Goal: Task Accomplishment & Management: Manage account settings

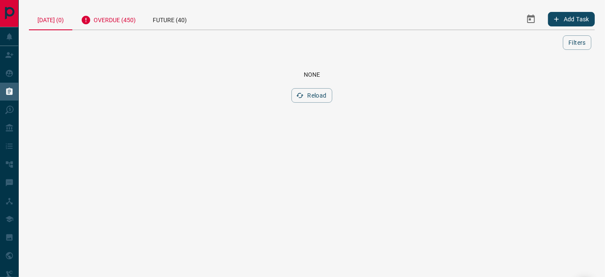
click at [114, 18] on div "Overdue (450)" at bounding box center [108, 19] width 72 height 21
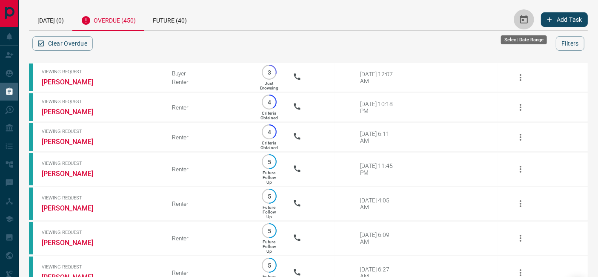
click at [532, 20] on button "Select Date Range" at bounding box center [524, 19] width 20 height 20
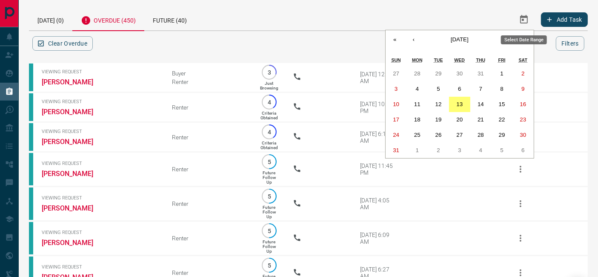
click at [522, 22] on icon "Select Date Range" at bounding box center [524, 19] width 10 height 10
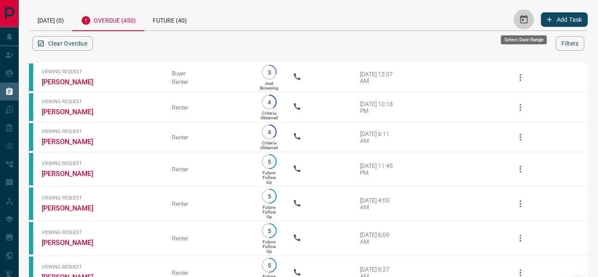
click at [523, 22] on icon "Select Date Range" at bounding box center [524, 19] width 10 height 10
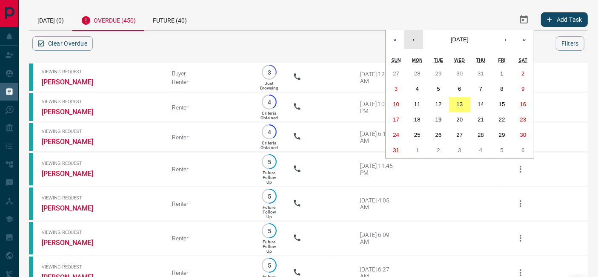
click at [418, 45] on button "‹" at bounding box center [413, 39] width 19 height 19
drag, startPoint x: 437, startPoint y: 76, endPoint x: 450, endPoint y: 70, distance: 15.0
click at [437, 76] on abbr "1" at bounding box center [438, 73] width 3 height 6
click at [507, 37] on button "›" at bounding box center [505, 39] width 19 height 19
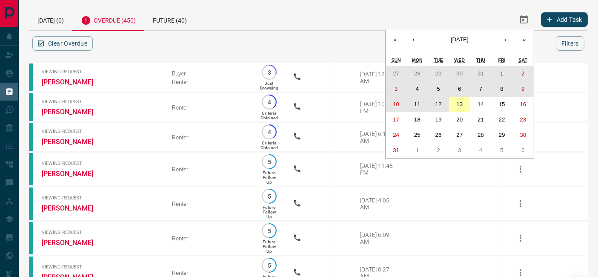
click at [460, 107] on button "13" at bounding box center [459, 104] width 21 height 15
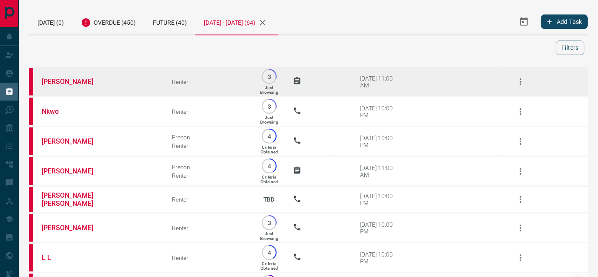
click at [523, 77] on icon "button" at bounding box center [520, 82] width 10 height 10
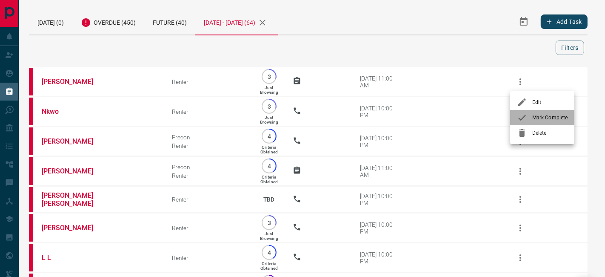
click at [534, 118] on span "Mark Complete" at bounding box center [549, 118] width 35 height 8
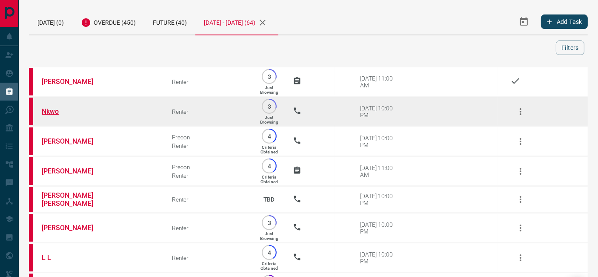
click at [53, 112] on link "Nkwo" at bounding box center [74, 111] width 64 height 8
click at [517, 114] on icon "button" at bounding box center [520, 111] width 10 height 10
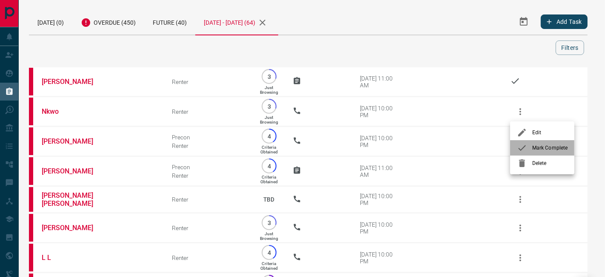
click at [527, 150] on icon at bounding box center [522, 148] width 10 height 10
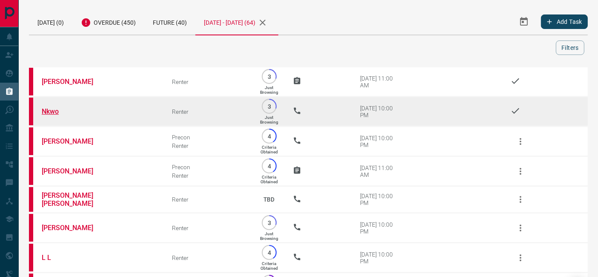
click at [53, 107] on link "Nkwo" at bounding box center [74, 111] width 64 height 8
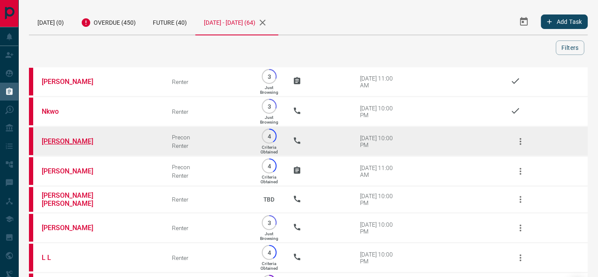
click at [74, 143] on link "[PERSON_NAME]" at bounding box center [74, 141] width 64 height 8
click at [524, 139] on icon "button" at bounding box center [520, 141] width 10 height 10
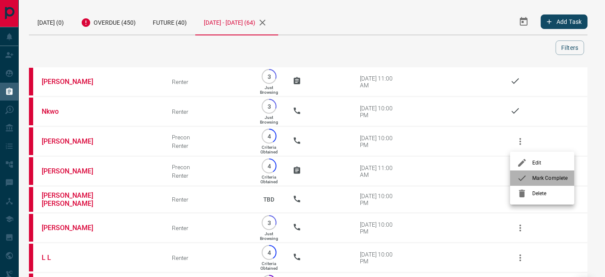
click at [537, 179] on span "Mark Complete" at bounding box center [549, 178] width 35 height 8
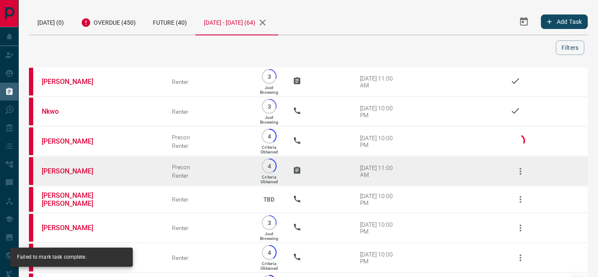
click at [519, 169] on icon "button" at bounding box center [520, 171] width 10 height 10
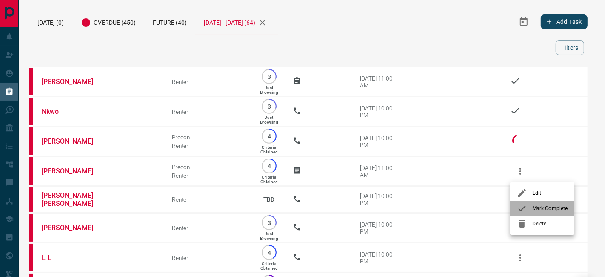
click at [528, 206] on div at bounding box center [524, 208] width 15 height 10
